Goal: Complete application form

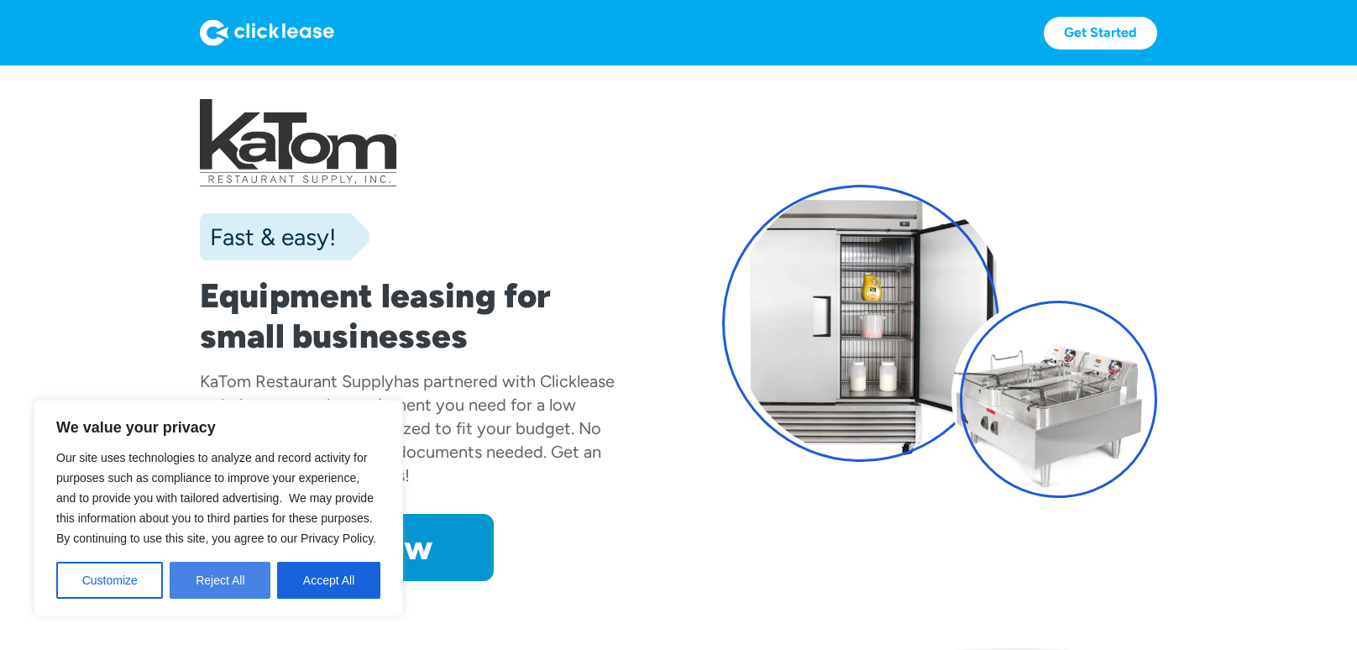
click at [233, 596] on button "Reject All" at bounding box center [220, 580] width 101 height 37
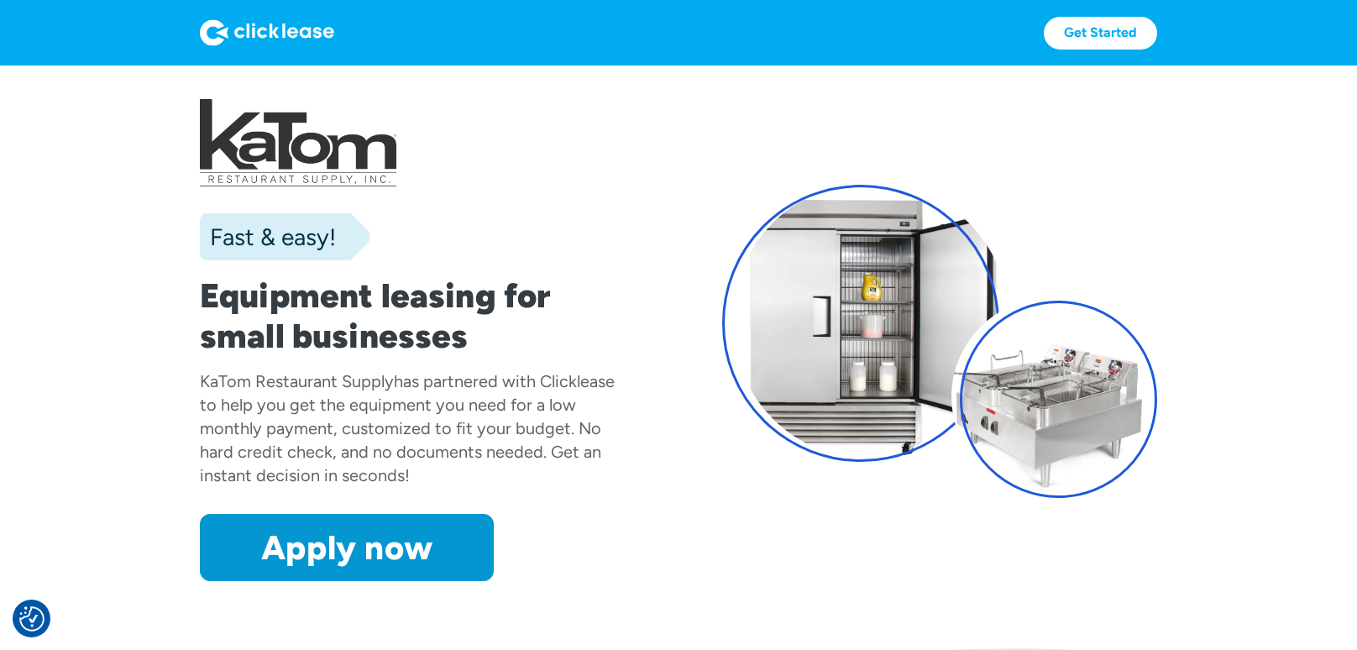
click at [121, 433] on section "Fast & easy! Equipment leasing for small businesses KaTom Restaurant Supply has…" at bounding box center [678, 357] width 1357 height 583
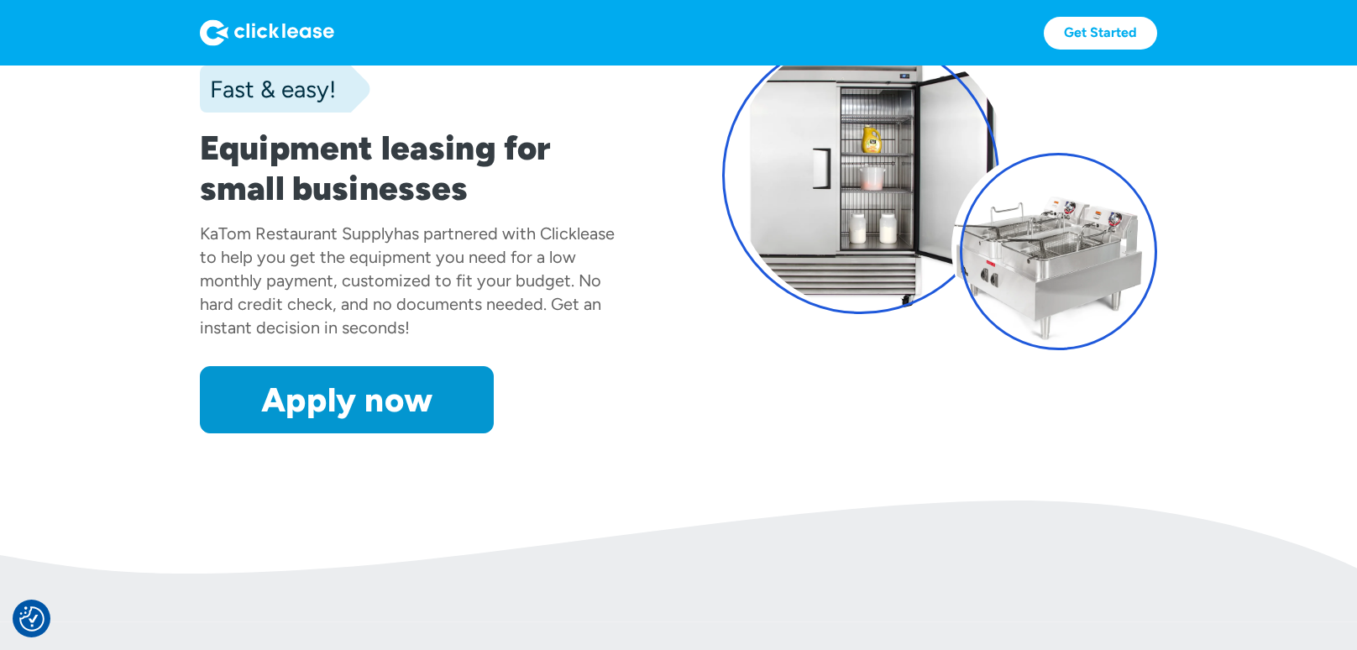
scroll to position [133, 0]
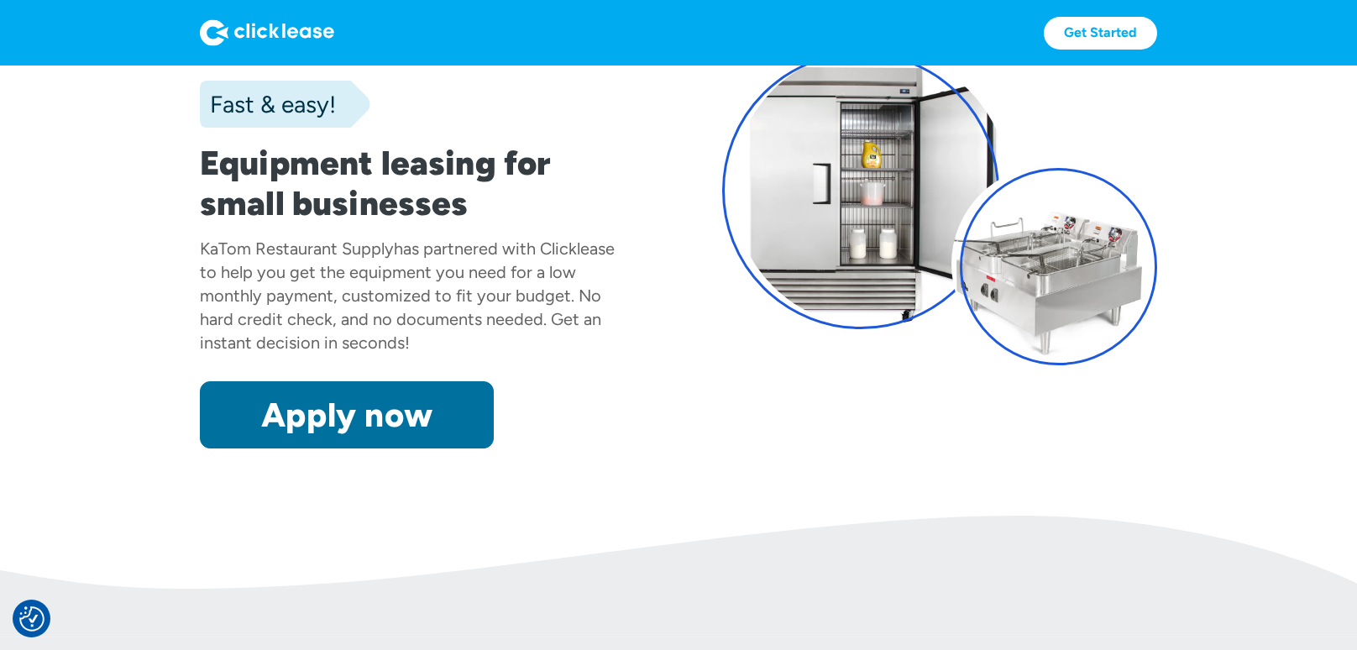
click at [235, 430] on link "Apply now" at bounding box center [347, 414] width 294 height 67
